Goal: Information Seeking & Learning: Learn about a topic

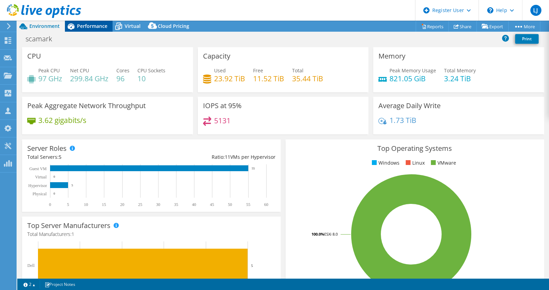
click at [89, 29] on span "Performance" at bounding box center [92, 26] width 30 height 7
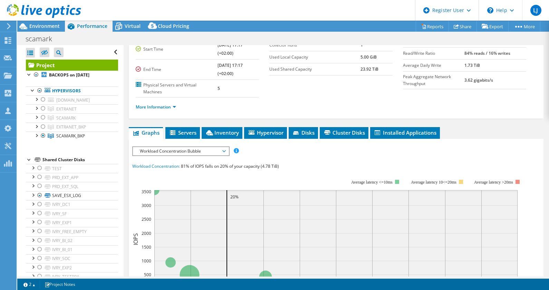
scroll to position [62, 0]
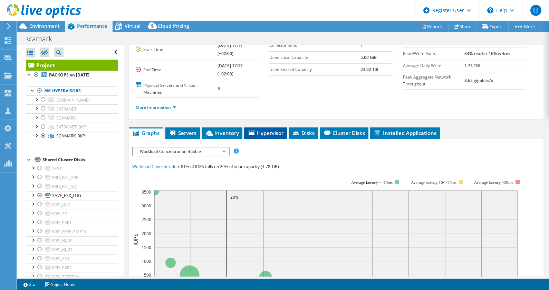
click at [248, 131] on icon at bounding box center [251, 133] width 6 height 4
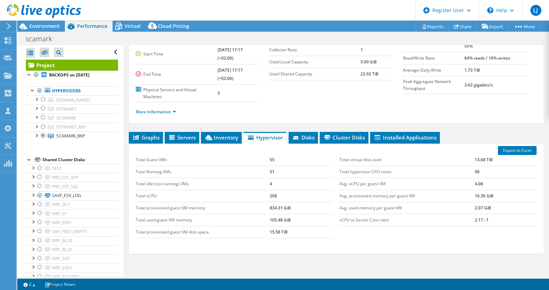
scroll to position [45, 0]
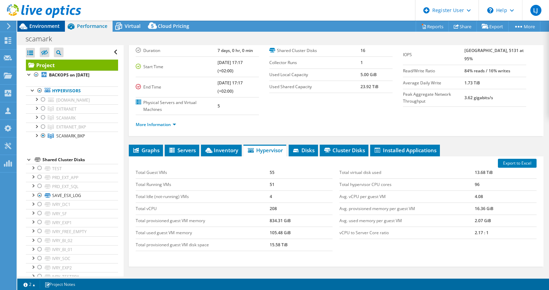
click at [49, 29] on span "Environment" at bounding box center [44, 26] width 30 height 7
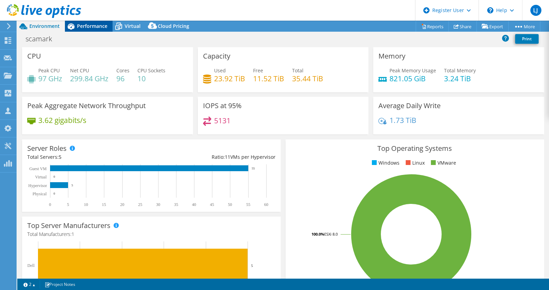
click at [92, 23] on span "Performance" at bounding box center [92, 26] width 30 height 7
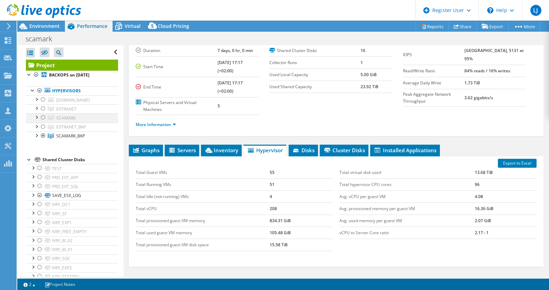
click at [41, 116] on div at bounding box center [43, 118] width 7 height 8
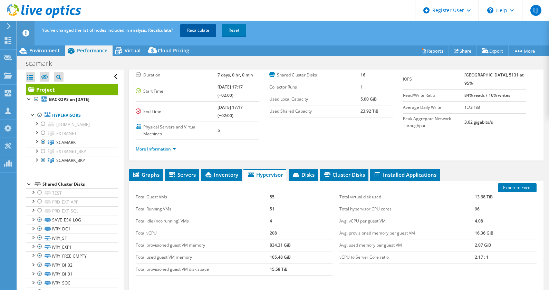
click at [203, 33] on link "Recalculate" at bounding box center [198, 30] width 36 height 12
click at [306, 130] on section "Account Scamark Duration 7 days, 0 hr, 0 min Start Time 09/05/2025, 17:17 (+02:…" at bounding box center [269, 98] width 267 height 82
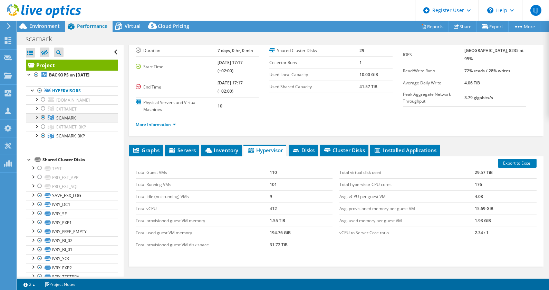
click at [42, 116] on div at bounding box center [43, 118] width 7 height 8
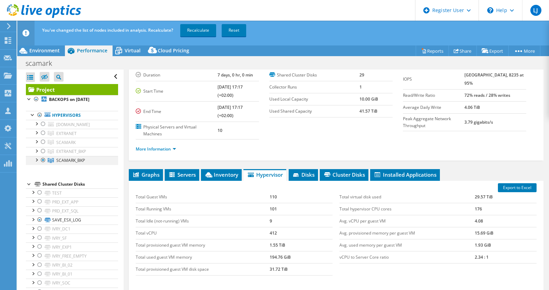
click at [42, 159] on div at bounding box center [43, 160] width 7 height 8
click at [43, 152] on div at bounding box center [43, 151] width 7 height 8
click at [43, 132] on div at bounding box center [43, 133] width 7 height 8
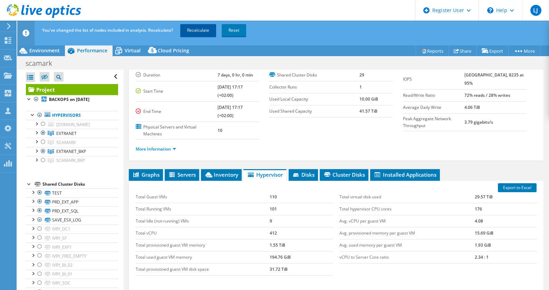
click at [206, 31] on link "Recalculate" at bounding box center [198, 30] width 36 height 12
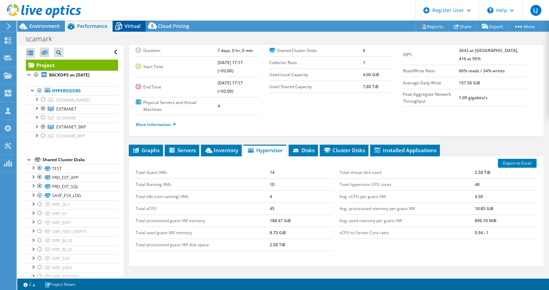
click at [131, 25] on span "Virtual" at bounding box center [133, 26] width 16 height 7
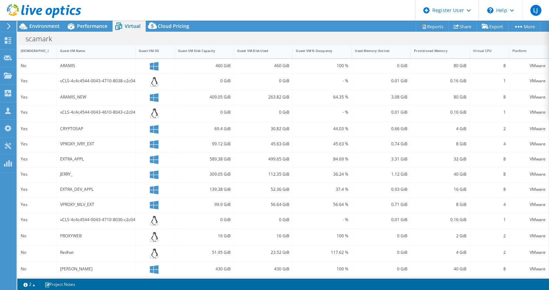
scroll to position [0, 0]
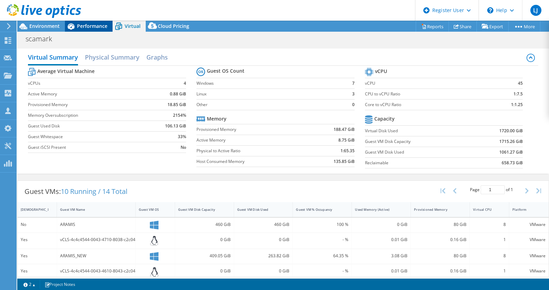
click at [88, 24] on span "Performance" at bounding box center [92, 26] width 30 height 7
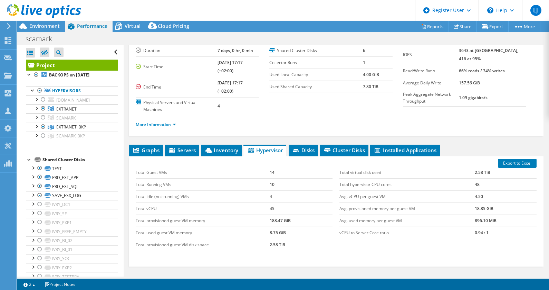
click at [213, 196] on td "Total Idle (not-running) VMs" at bounding box center [203, 197] width 134 height 12
click at [42, 125] on div at bounding box center [43, 127] width 7 height 8
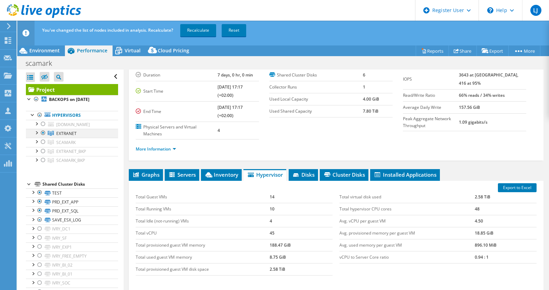
click at [42, 129] on div at bounding box center [43, 133] width 7 height 8
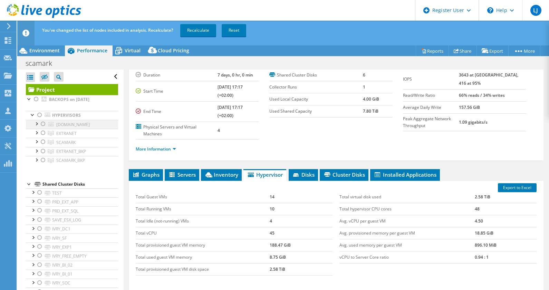
click at [44, 122] on div at bounding box center [43, 124] width 7 height 8
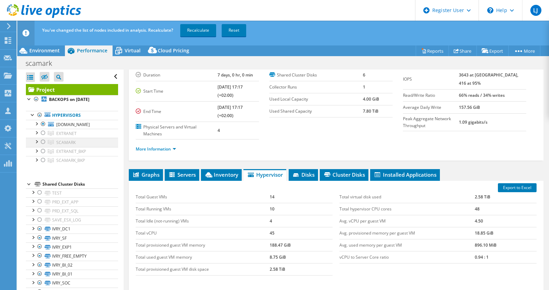
click at [43, 141] on div at bounding box center [43, 142] width 7 height 8
click at [43, 164] on ul "Hypervisors esxprdqlik.scamarknt.com IVRY_DC1 IVRY_SF" at bounding box center [72, 138] width 92 height 68
click at [43, 156] on div at bounding box center [43, 160] width 7 height 8
click at [201, 28] on link "Recalculate" at bounding box center [198, 30] width 36 height 12
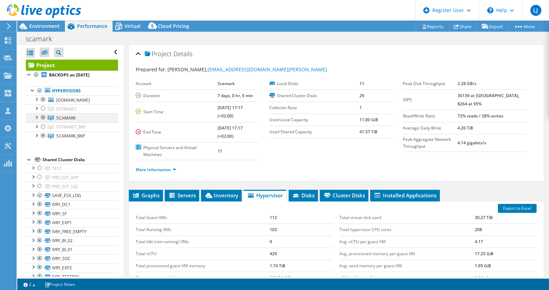
click at [44, 117] on div at bounding box center [43, 118] width 7 height 8
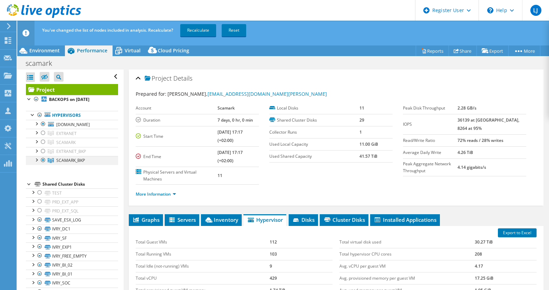
click at [42, 158] on div at bounding box center [43, 160] width 7 height 8
click at [44, 133] on div at bounding box center [43, 133] width 7 height 8
click at [43, 153] on div at bounding box center [43, 151] width 7 height 8
click at [82, 159] on span "SCAMARK_BKP" at bounding box center [70, 161] width 29 height 6
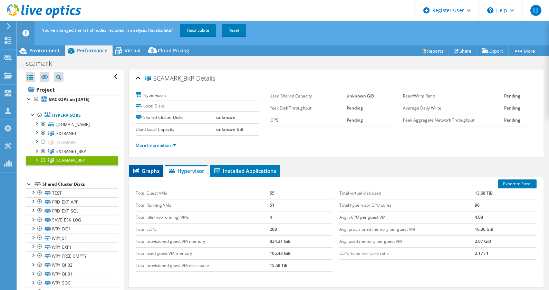
click at [149, 172] on span "Graphs" at bounding box center [145, 171] width 27 height 7
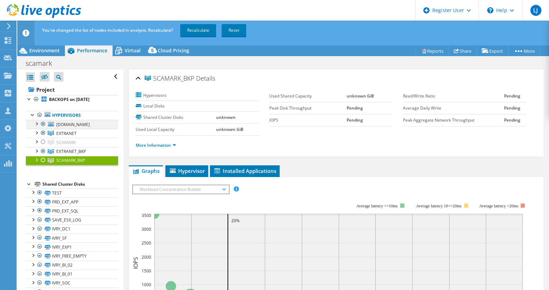
click at [44, 121] on div at bounding box center [43, 124] width 7 height 8
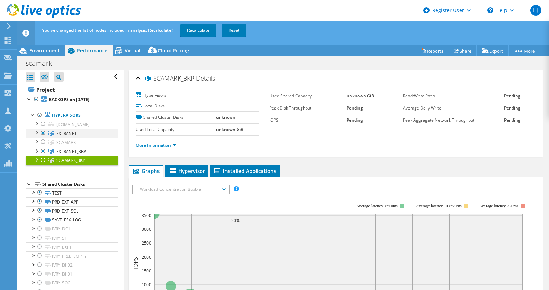
click at [43, 130] on div at bounding box center [43, 133] width 7 height 8
click at [40, 149] on div at bounding box center [43, 151] width 7 height 8
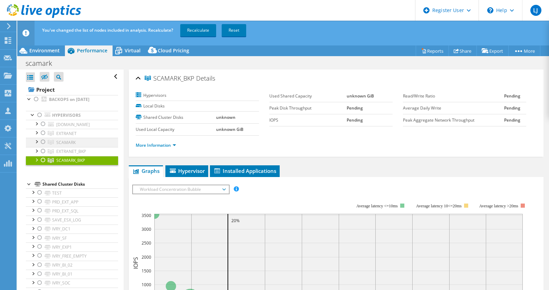
click at [41, 141] on div at bounding box center [43, 142] width 7 height 8
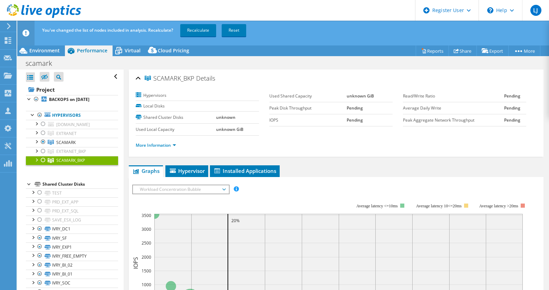
click at [43, 160] on div at bounding box center [43, 160] width 7 height 8
click at [198, 30] on link "Recalculate" at bounding box center [198, 30] width 36 height 12
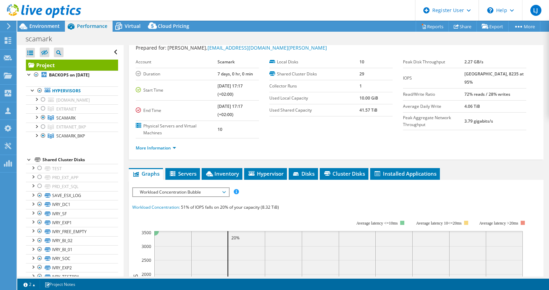
scroll to position [130, 0]
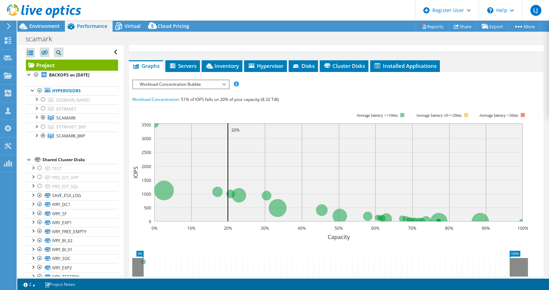
click at [194, 86] on span "Workload Concentration Bubble" at bounding box center [180, 84] width 89 height 8
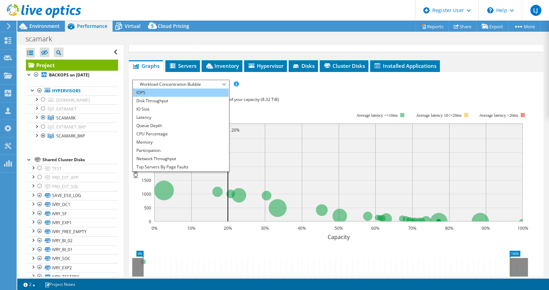
click at [178, 89] on li "IOPS" at bounding box center [181, 93] width 96 height 8
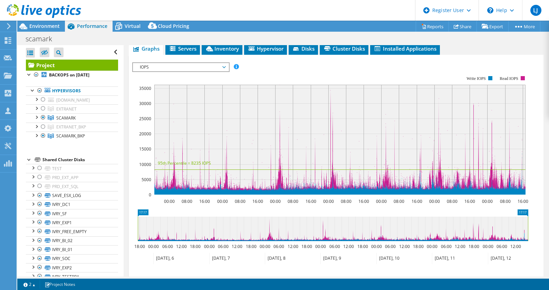
scroll to position [145, 0]
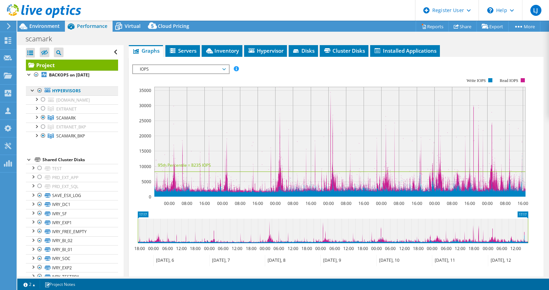
drag, startPoint x: 243, startPoint y: 164, endPoint x: 67, endPoint y: 87, distance: 191.3
click at [67, 87] on div "Open All Close All Hide Excluded Nodes Project Tree Filter" at bounding box center [282, 161] width 531 height 232
click at [46, 26] on span "Environment" at bounding box center [44, 26] width 30 height 7
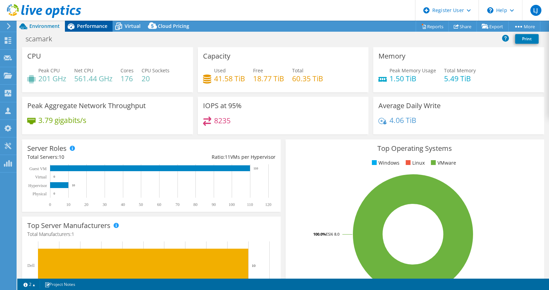
click at [89, 26] on span "Performance" at bounding box center [92, 26] width 30 height 7
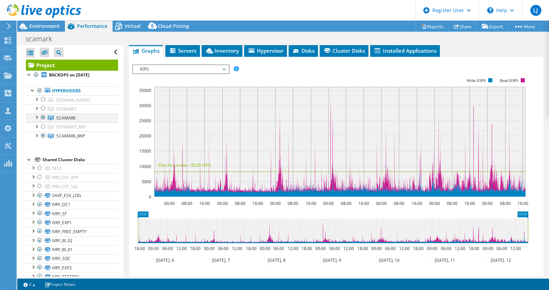
click at [42, 118] on div at bounding box center [43, 118] width 7 height 8
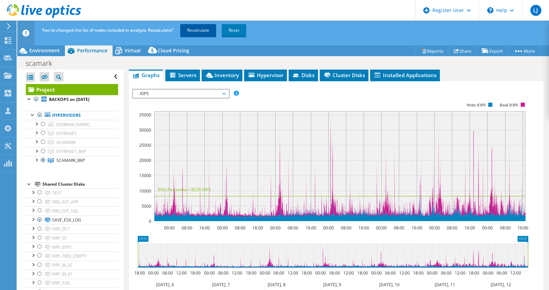
click at [190, 31] on link "Recalculate" at bounding box center [198, 30] width 36 height 12
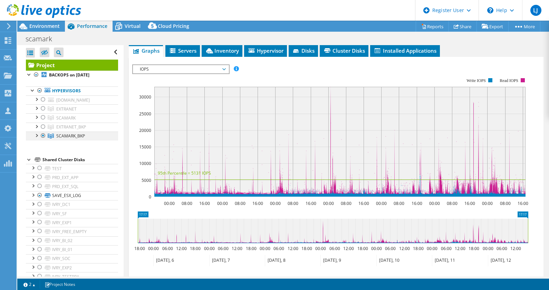
click at [41, 135] on div at bounding box center [43, 136] width 7 height 8
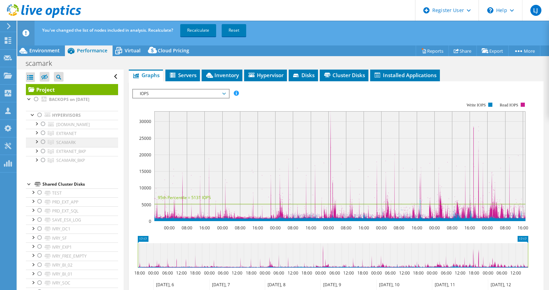
click at [41, 140] on div at bounding box center [43, 142] width 7 height 8
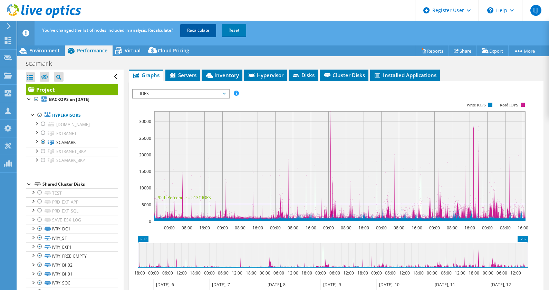
click at [198, 30] on link "Recalculate" at bounding box center [198, 30] width 36 height 12
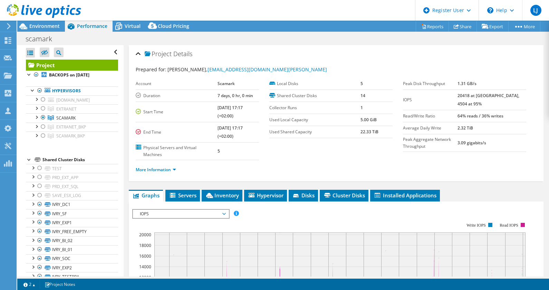
select select "USD"
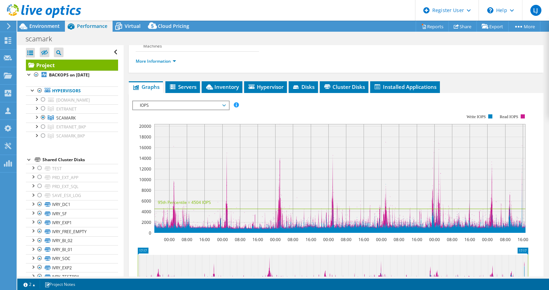
scroll to position [108, 0]
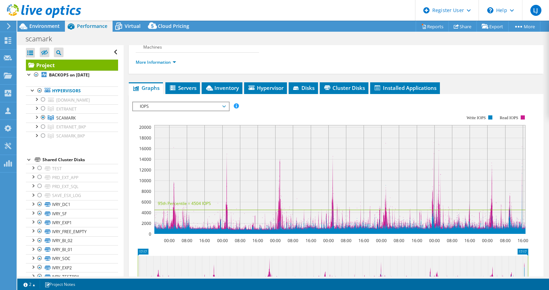
click at [185, 105] on span "IOPS" at bounding box center [180, 106] width 89 height 8
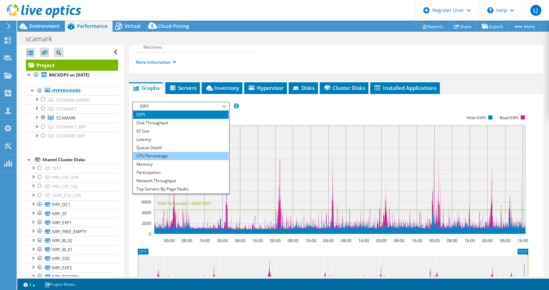
click at [169, 157] on li "CPU Percentage" at bounding box center [181, 156] width 96 height 8
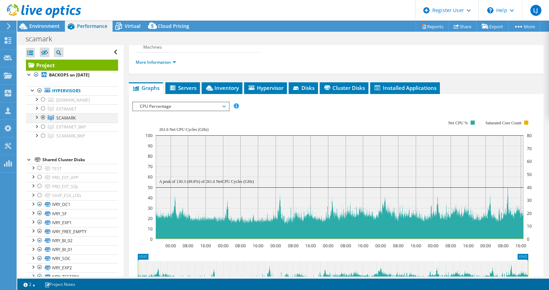
click at [42, 117] on div at bounding box center [43, 118] width 7 height 8
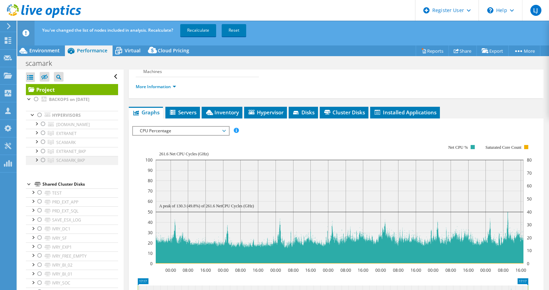
click at [42, 160] on div at bounding box center [43, 160] width 7 height 8
click at [194, 32] on link "Recalculate" at bounding box center [198, 30] width 36 height 12
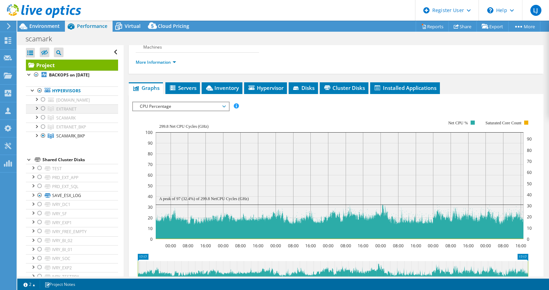
click at [41, 133] on div at bounding box center [43, 136] width 7 height 8
click at [41, 107] on div at bounding box center [43, 109] width 7 height 8
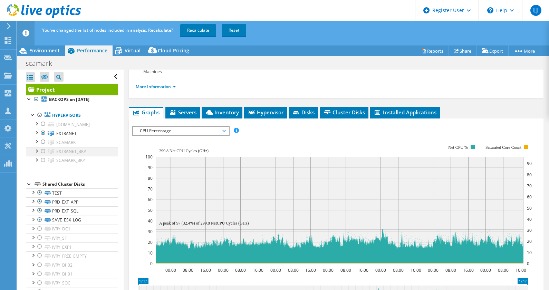
click at [42, 150] on div at bounding box center [43, 151] width 7 height 8
click at [197, 31] on link "Recalculate" at bounding box center [198, 30] width 36 height 12
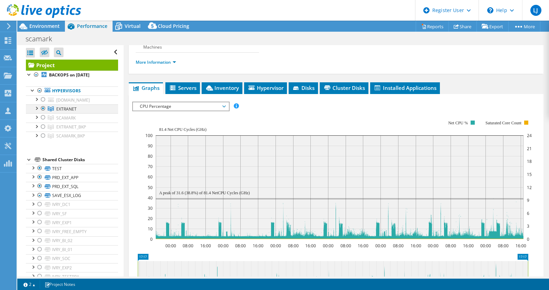
click at [42, 107] on div at bounding box center [43, 109] width 7 height 8
